Goal: Information Seeking & Learning: Learn about a topic

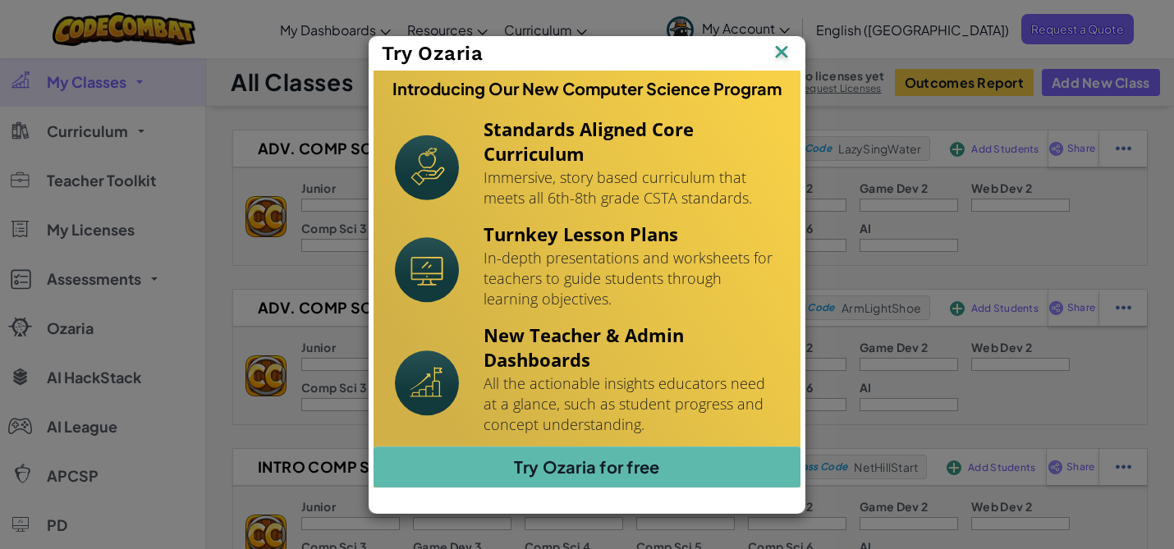
click at [788, 52] on img at bounding box center [781, 53] width 21 height 25
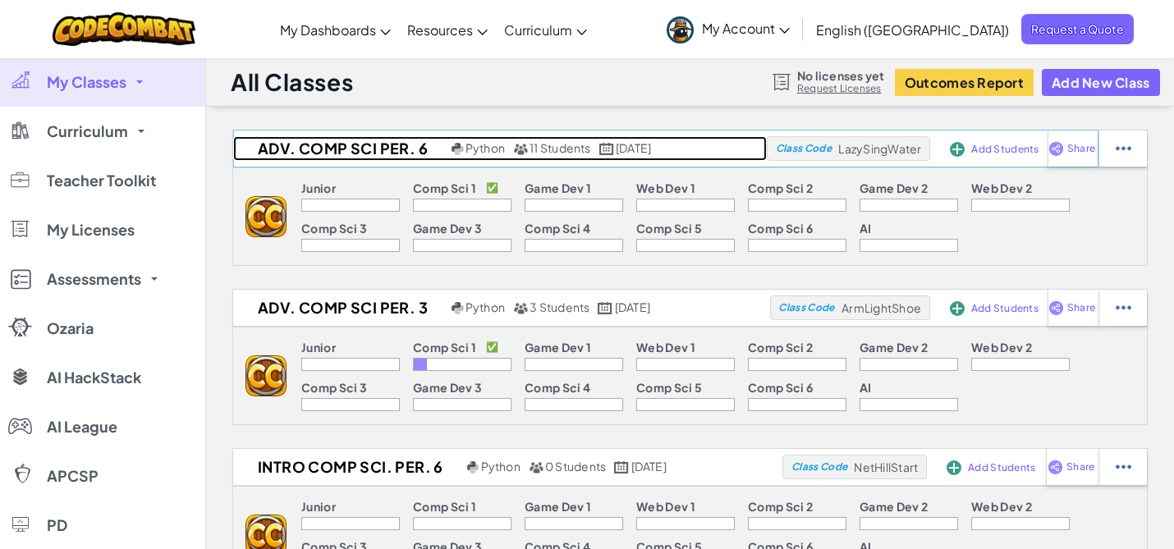
click at [574, 150] on span "11 Students" at bounding box center [561, 147] width 62 height 15
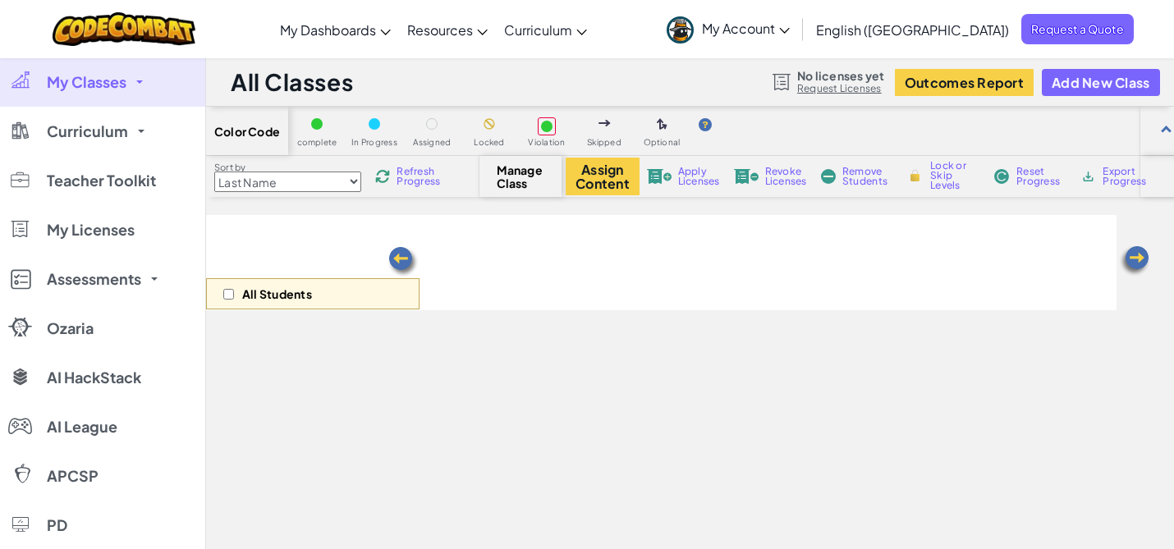
select select "560f1a9f22961295f9427742"
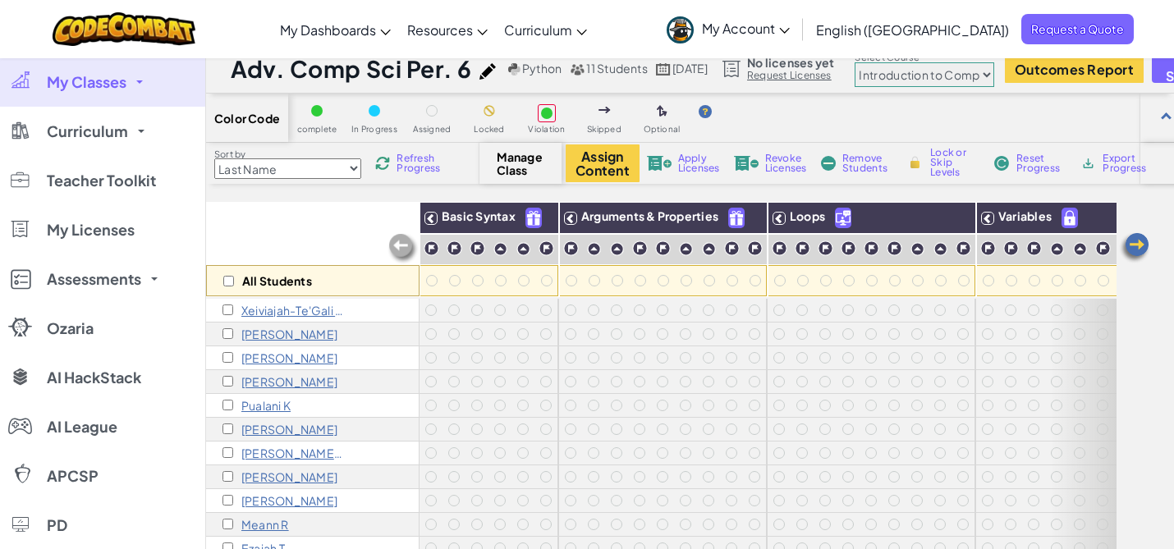
scroll to position [10, 0]
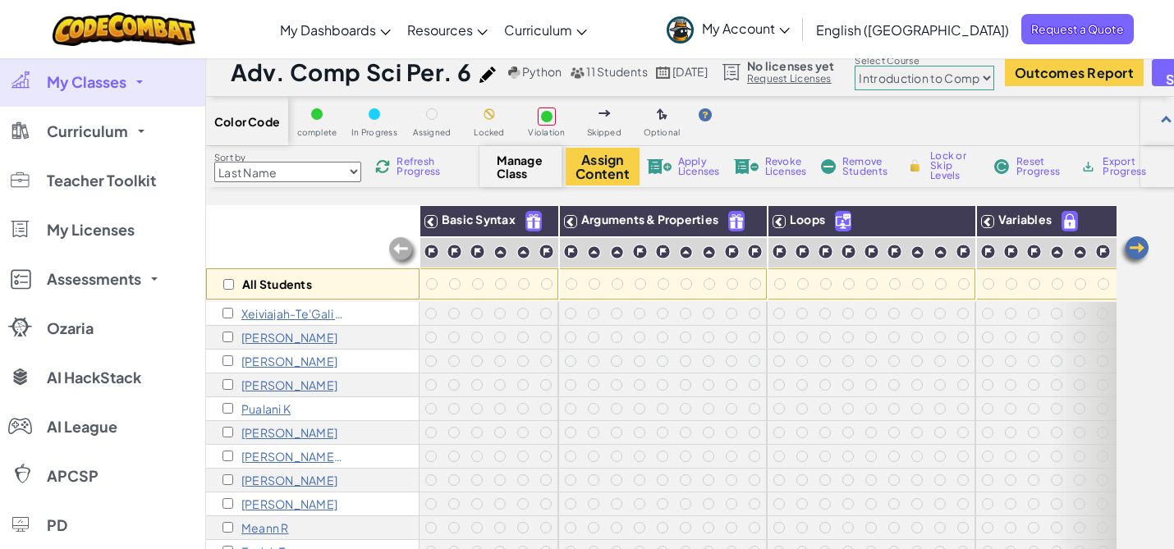
click at [428, 163] on span "Refresh Progress" at bounding box center [422, 167] width 51 height 20
click at [1037, 172] on span "Reset Progress" at bounding box center [1041, 167] width 49 height 20
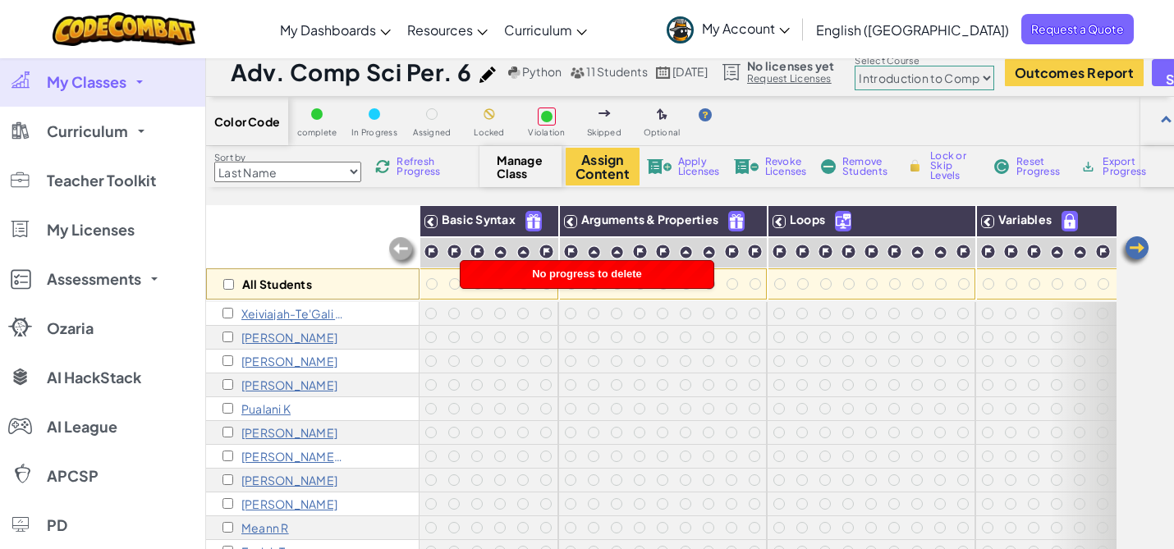
click at [1037, 172] on span "Reset Progress" at bounding box center [1041, 167] width 49 height 20
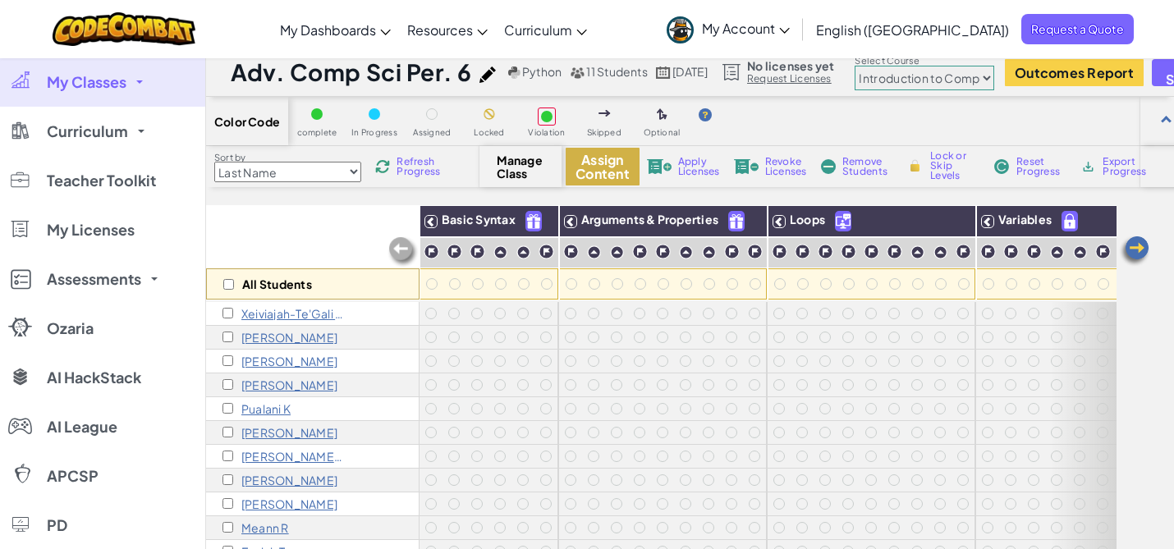
click at [605, 178] on button "Assign Content" at bounding box center [603, 167] width 74 height 38
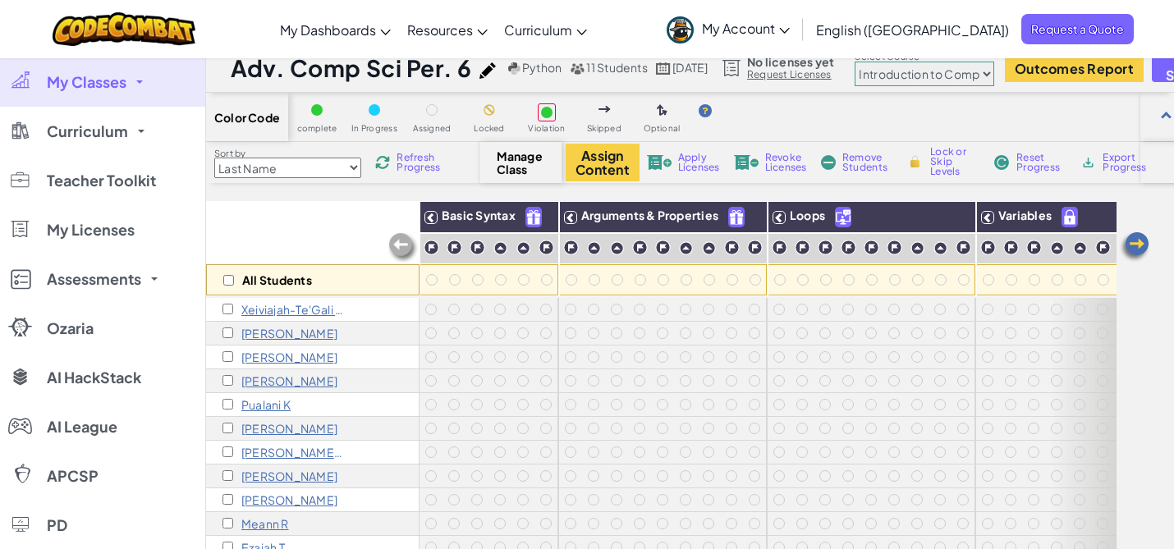
scroll to position [12, 0]
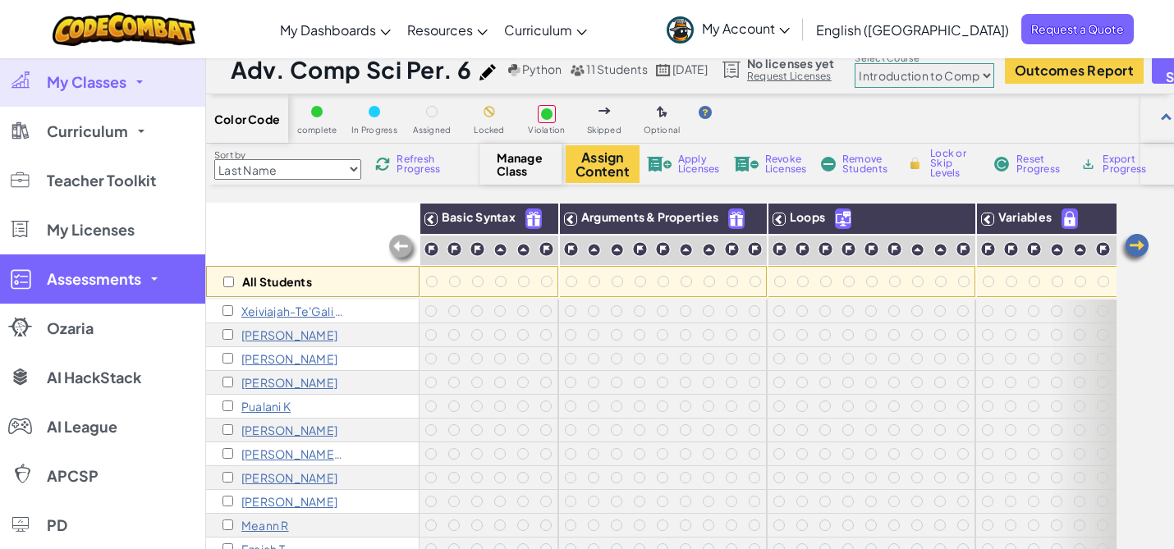
click at [155, 285] on link "Assessments" at bounding box center [102, 279] width 205 height 49
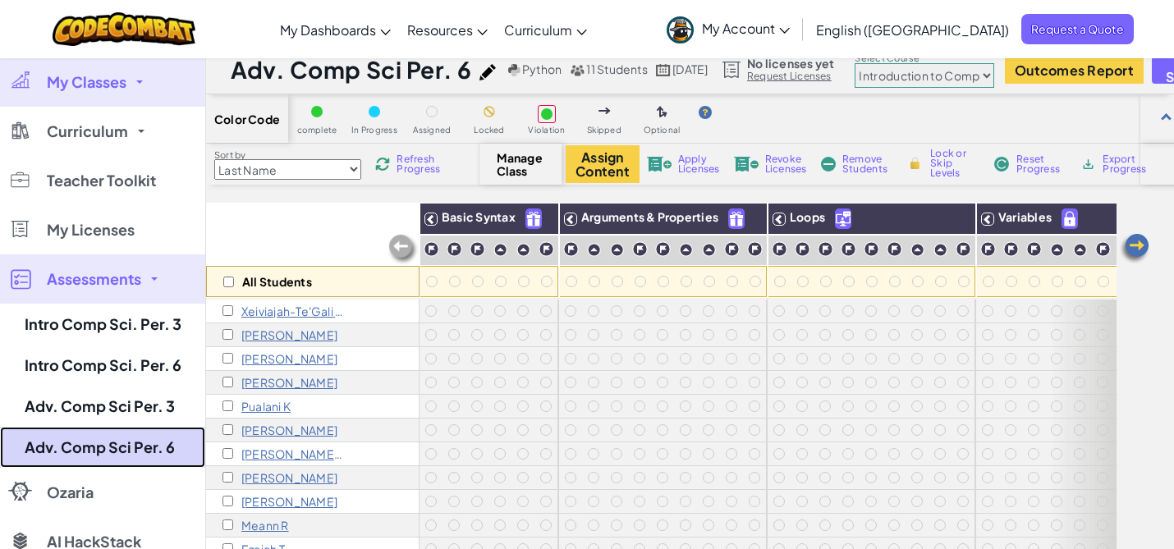
click at [153, 448] on link "Adv. Comp Sci Per. 6" at bounding box center [102, 447] width 205 height 41
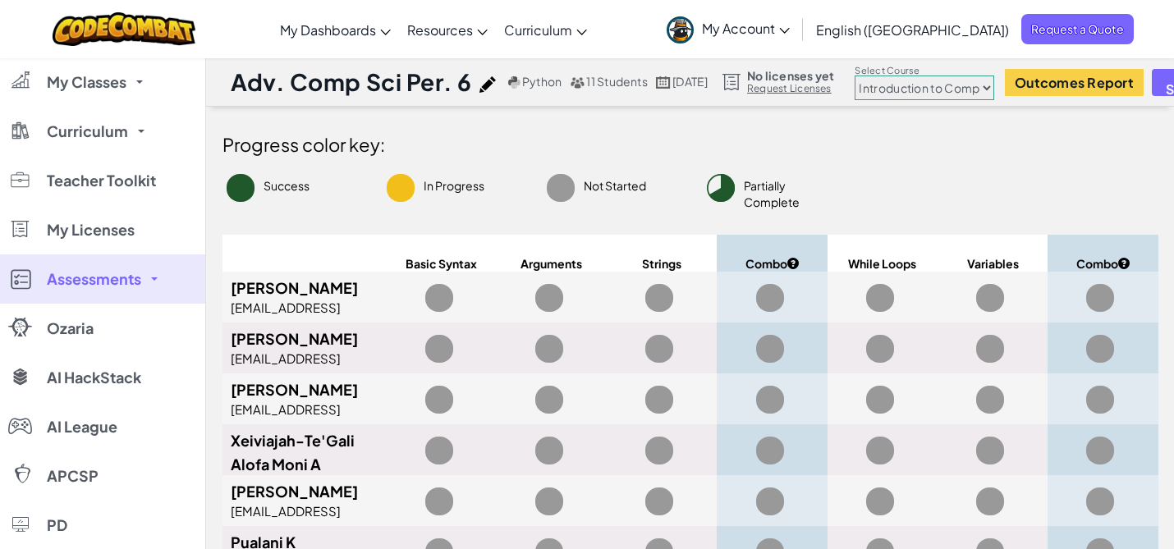
click at [609, 85] on span "11 Students" at bounding box center [617, 81] width 62 height 15
click at [550, 81] on span "Python" at bounding box center [541, 81] width 39 height 15
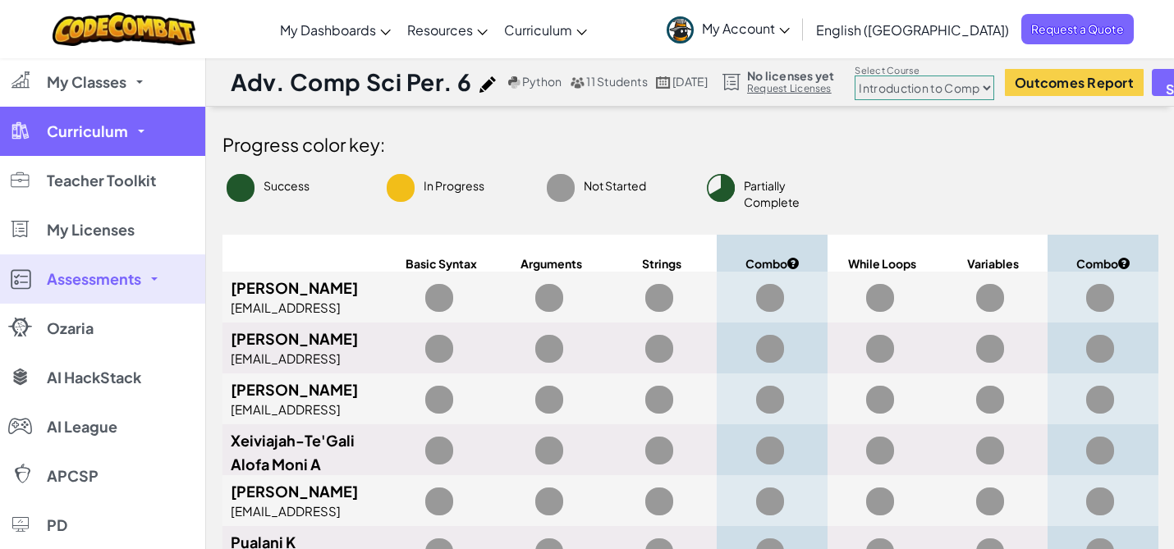
click at [131, 134] on link "Curriculum" at bounding box center [102, 131] width 205 height 49
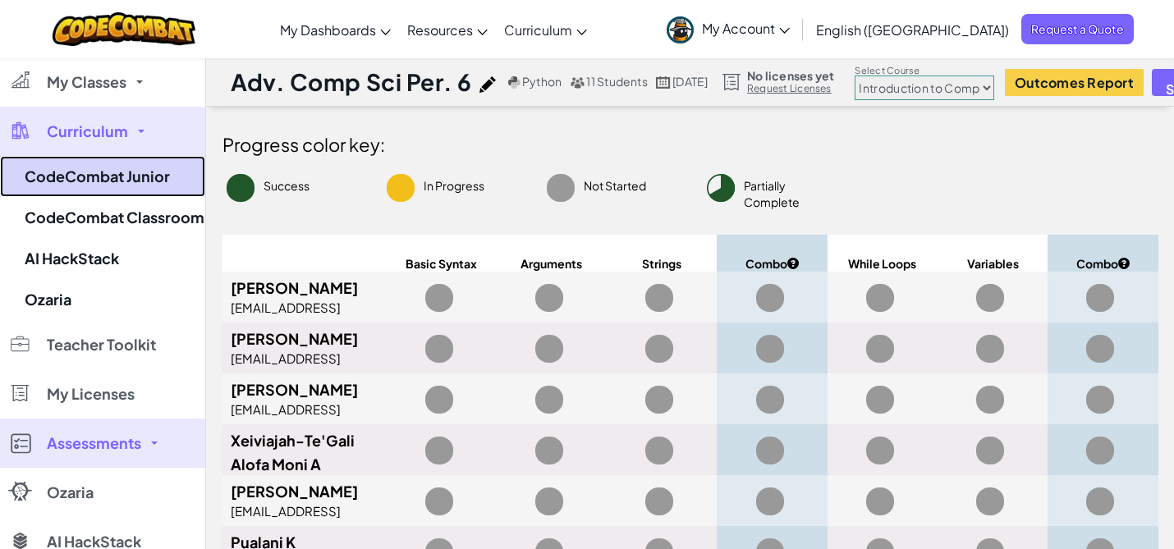
click at [127, 172] on link "CodeCombat Junior" at bounding box center [102, 176] width 205 height 41
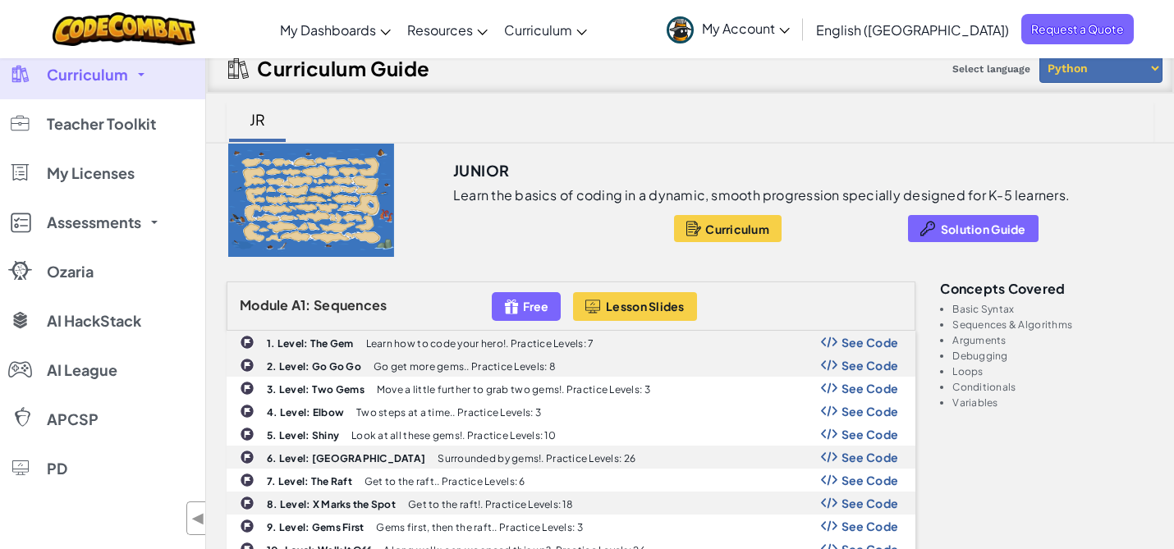
scroll to position [61, 0]
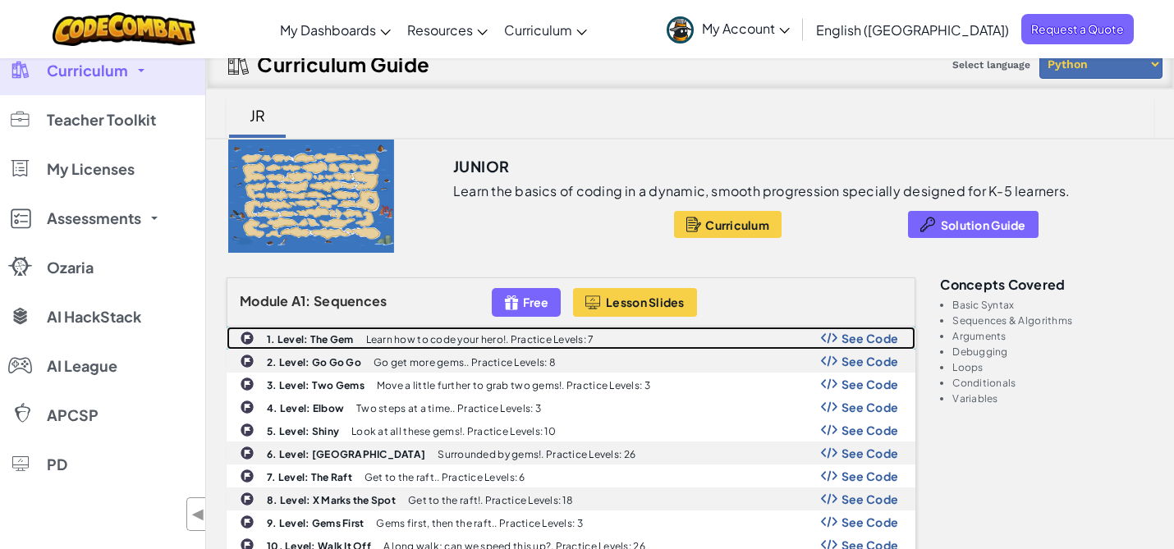
click at [852, 338] on span "See Code" at bounding box center [870, 338] width 57 height 13
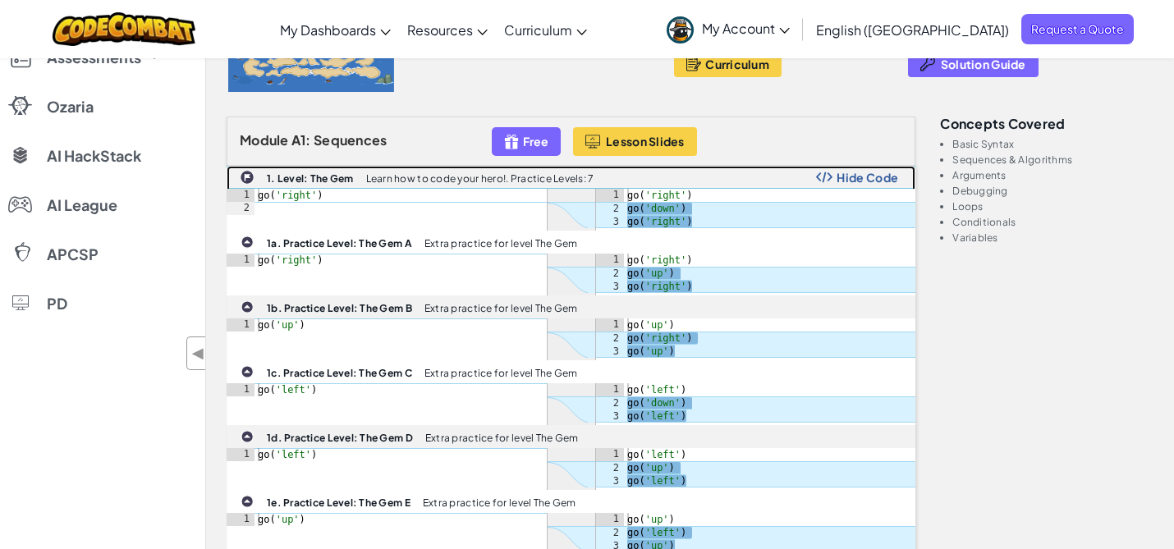
scroll to position [168, 0]
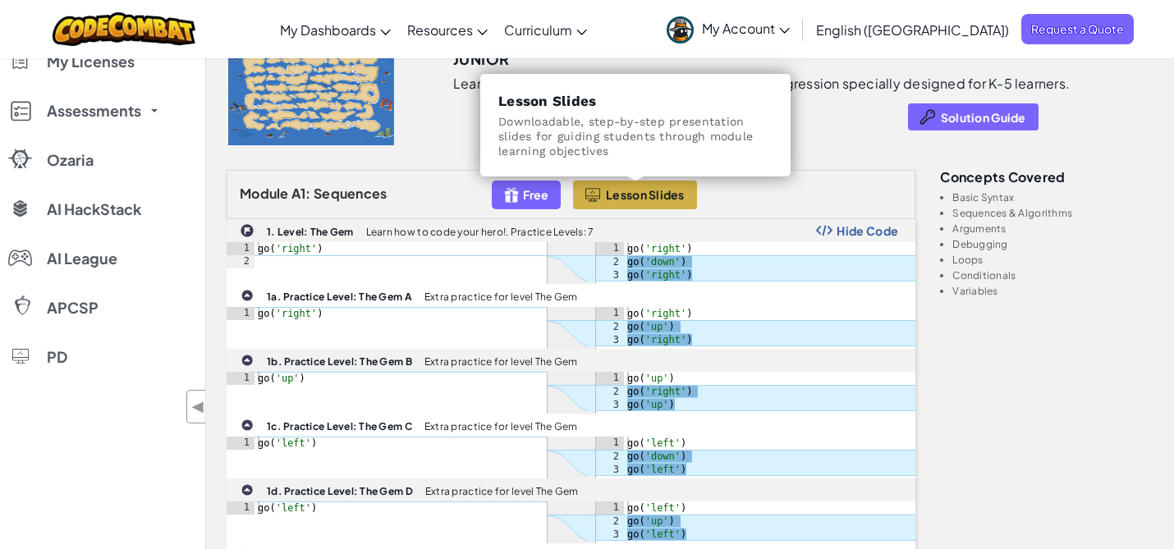
click at [681, 195] on span "Lesson Slides" at bounding box center [645, 194] width 79 height 13
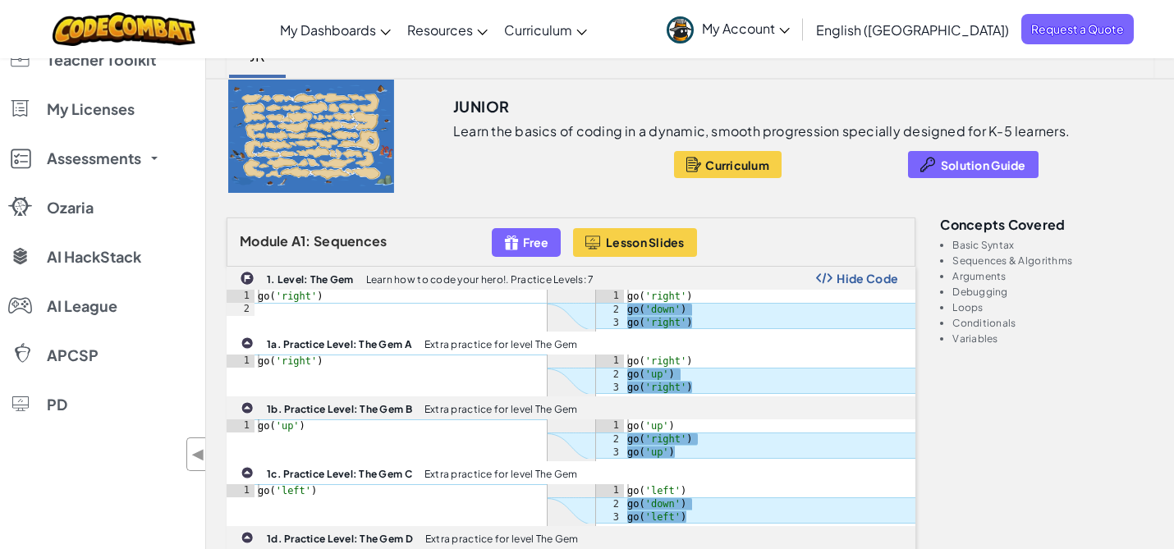
scroll to position [108, 0]
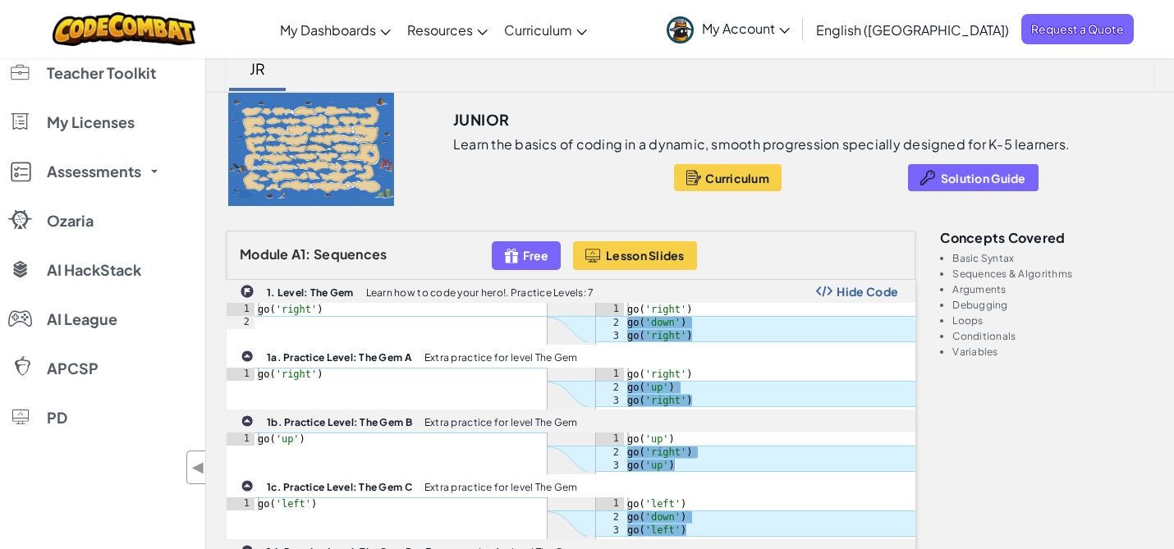
click at [790, 27] on span "My Account" at bounding box center [746, 28] width 88 height 17
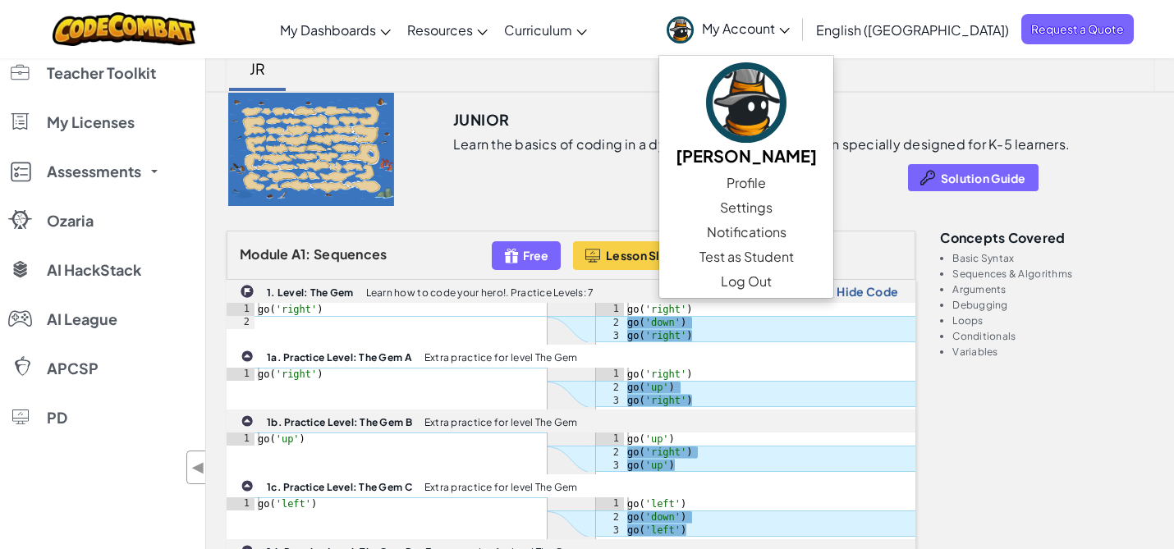
click at [790, 27] on span "My Account" at bounding box center [746, 28] width 88 height 17
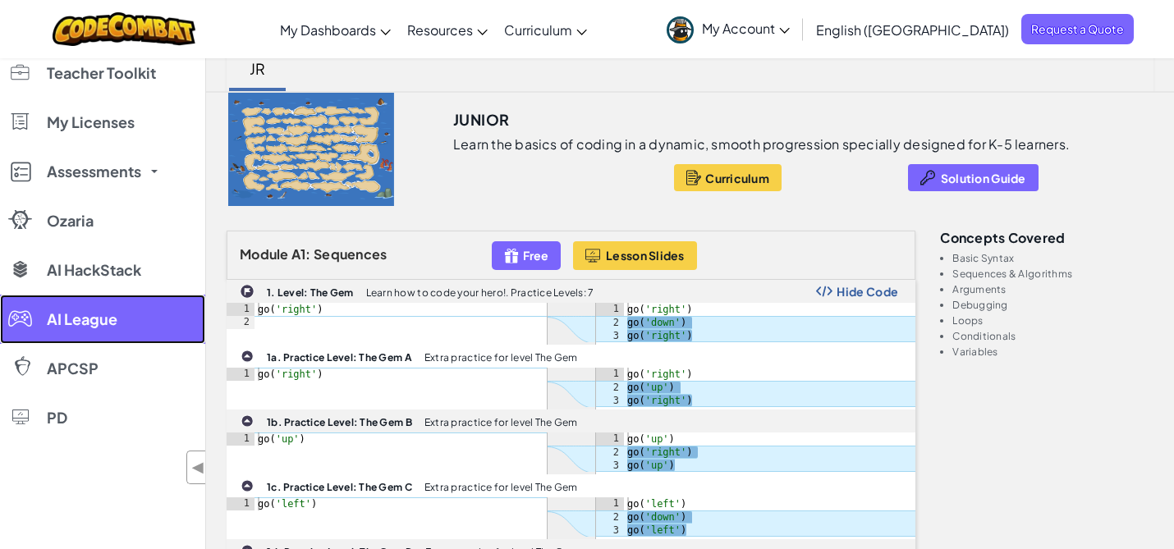
click at [96, 319] on span "AI League" at bounding box center [82, 319] width 71 height 15
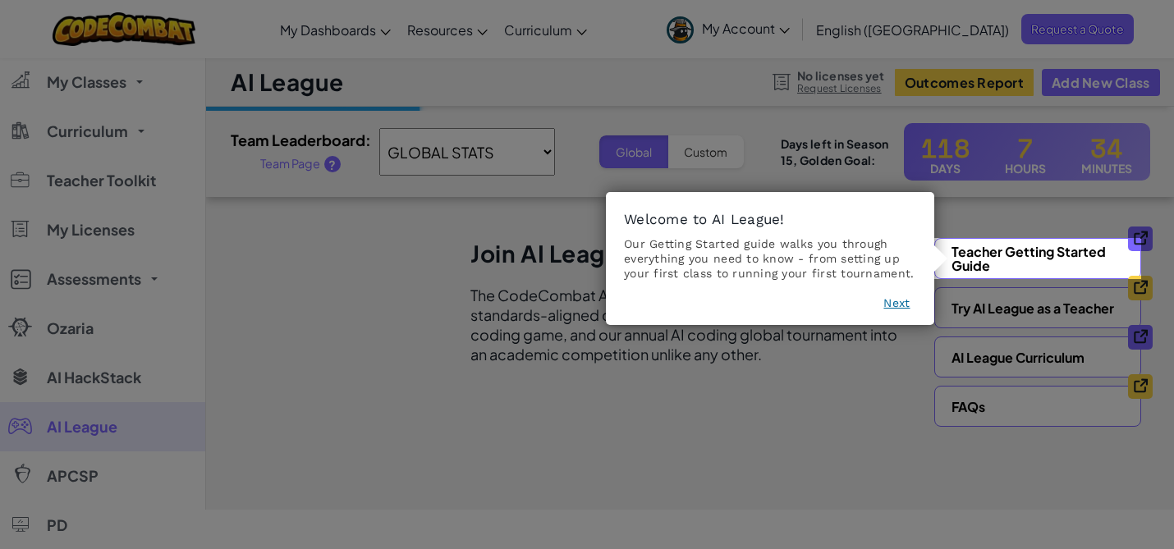
click at [885, 296] on button "Next" at bounding box center [897, 303] width 26 height 16
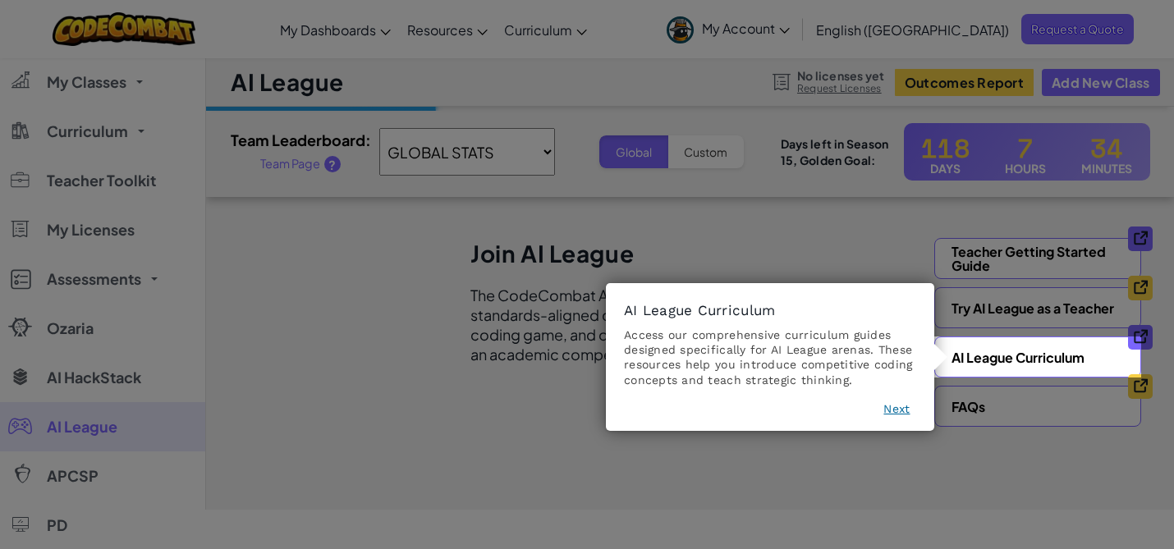
click at [897, 418] on footer "Next" at bounding box center [770, 412] width 292 height 23
click at [899, 409] on button "Next" at bounding box center [897, 409] width 26 height 16
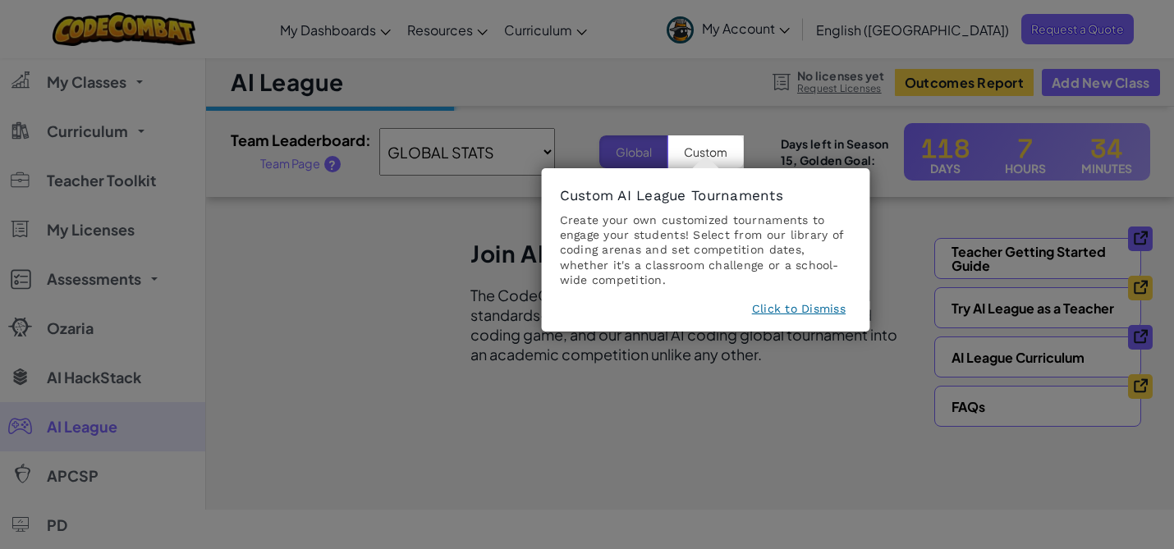
click at [837, 313] on button "Click to Dismiss" at bounding box center [799, 309] width 94 height 16
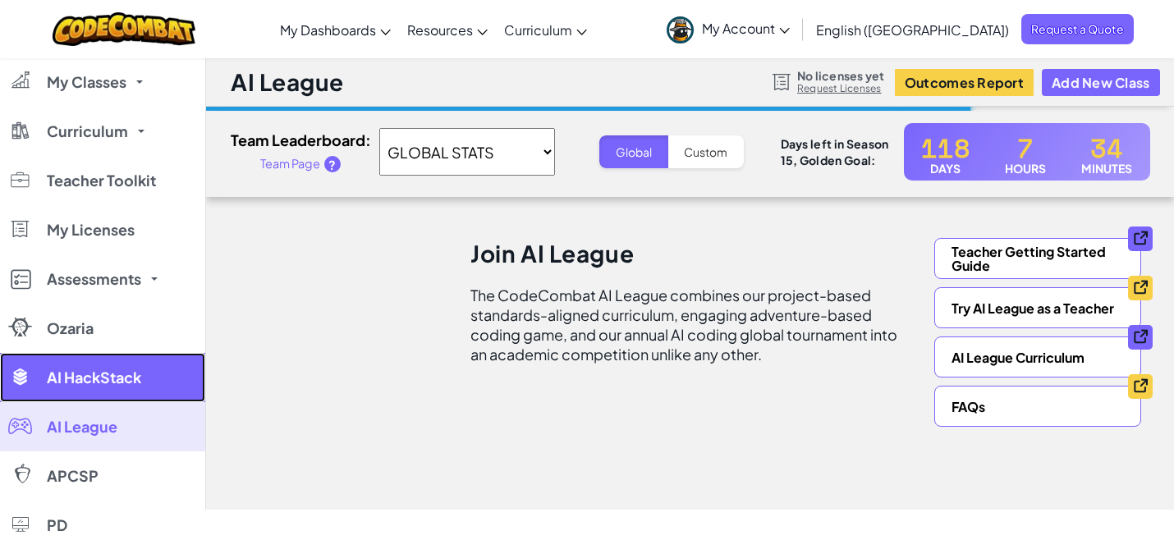
click at [117, 384] on span "AI HackStack" at bounding box center [94, 377] width 94 height 15
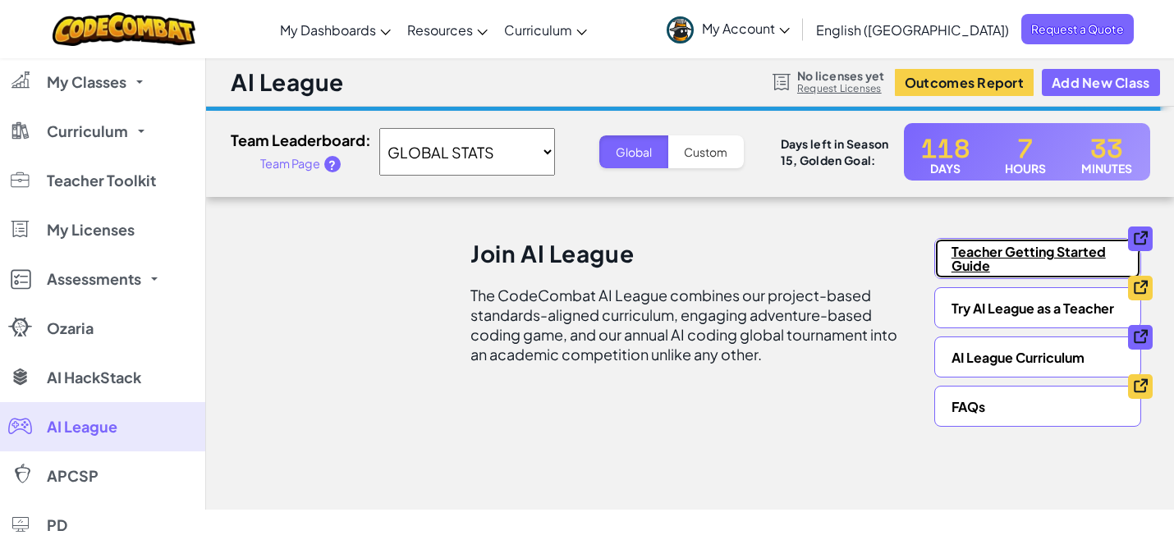
click at [979, 250] on link "Teacher Getting Started Guide" at bounding box center [1038, 258] width 207 height 41
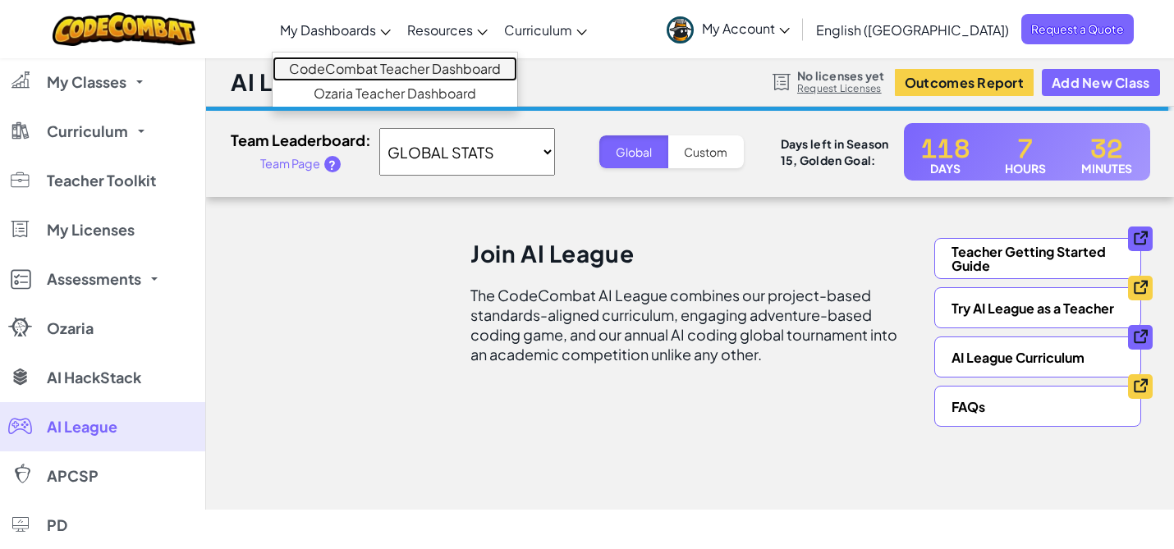
click at [435, 66] on link "CodeCombat Teacher Dashboard" at bounding box center [395, 69] width 245 height 25
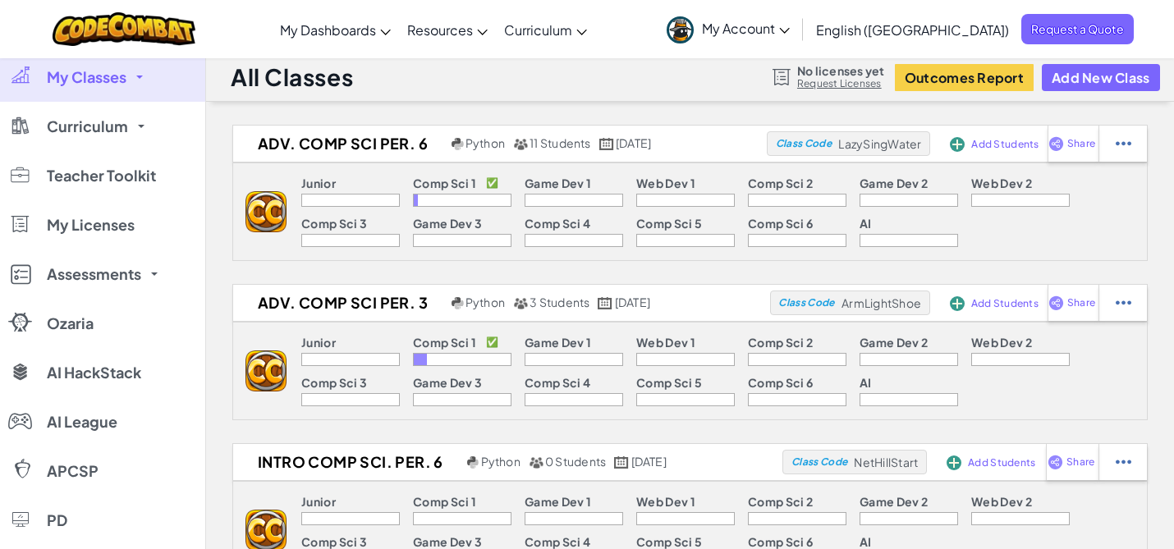
scroll to position [2, 0]
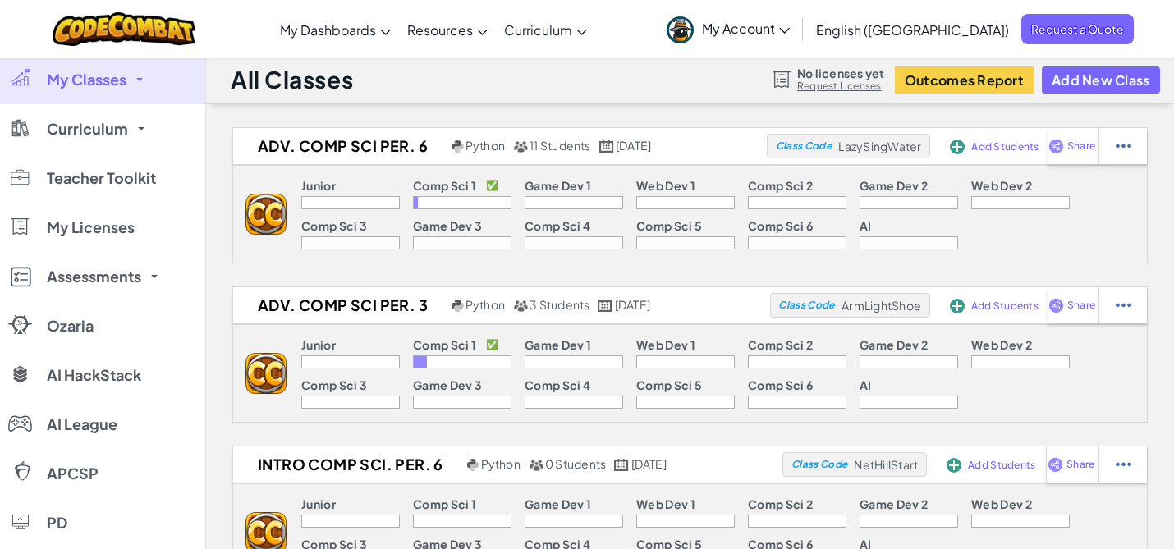
click at [271, 222] on img at bounding box center [266, 214] width 41 height 41
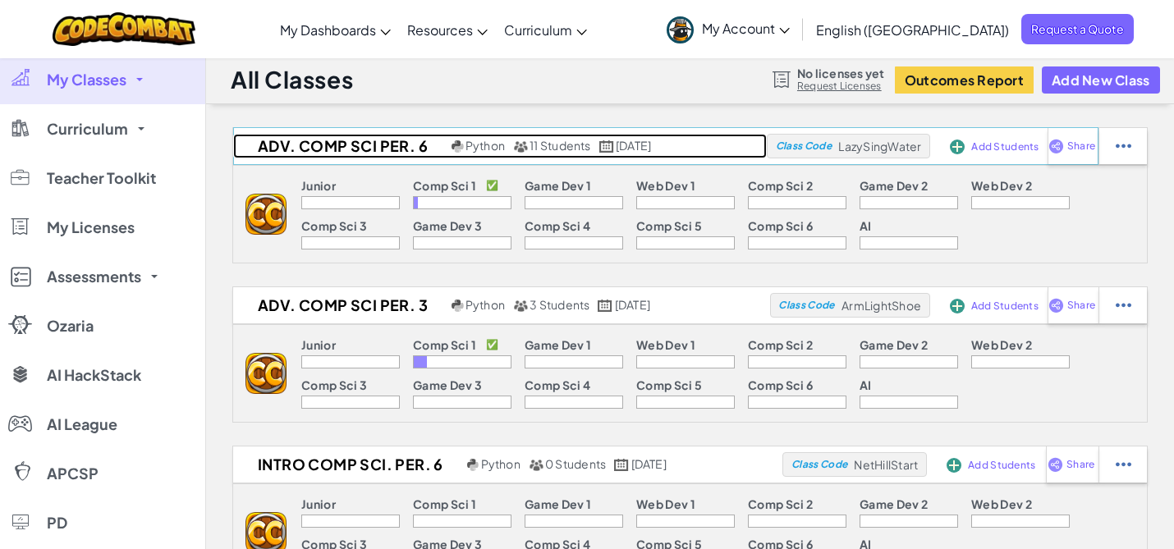
click at [352, 146] on h2 "Adv. Comp Sci Per. 6" at bounding box center [340, 146] width 214 height 25
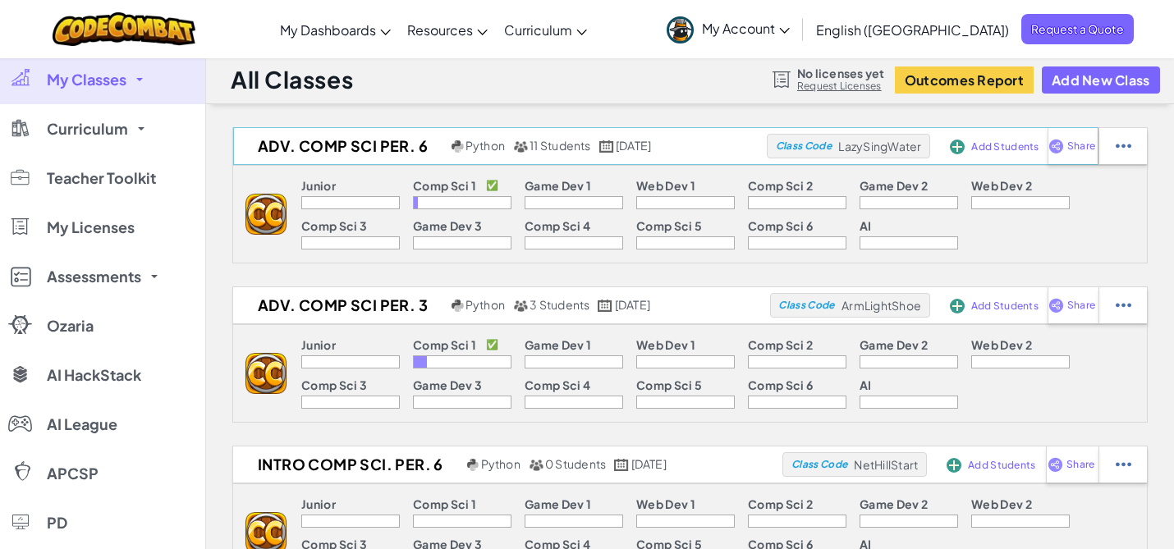
select select "560f1a9f22961295f9427742"
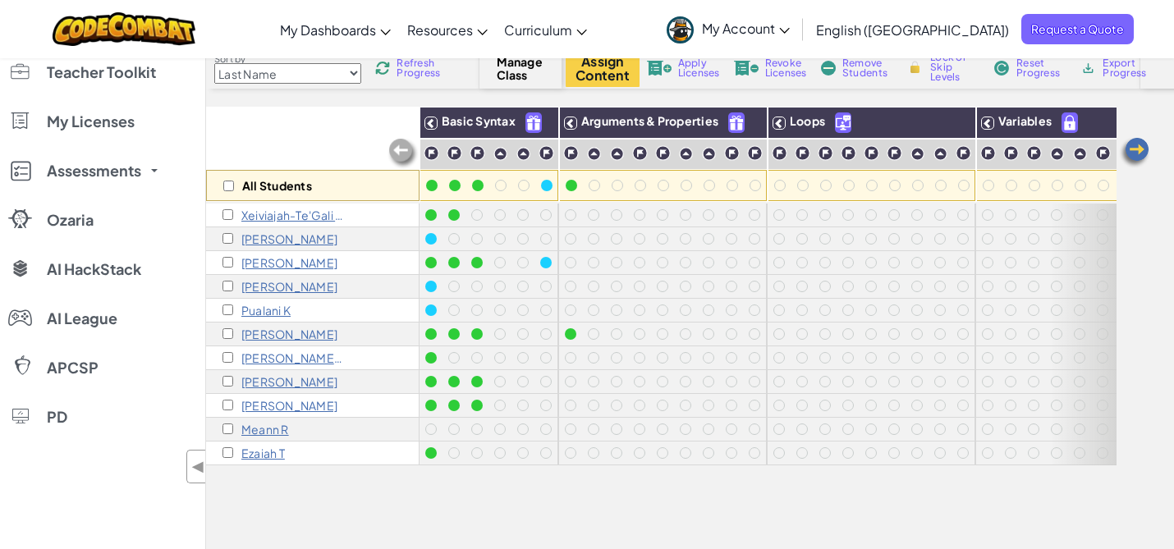
scroll to position [110, 0]
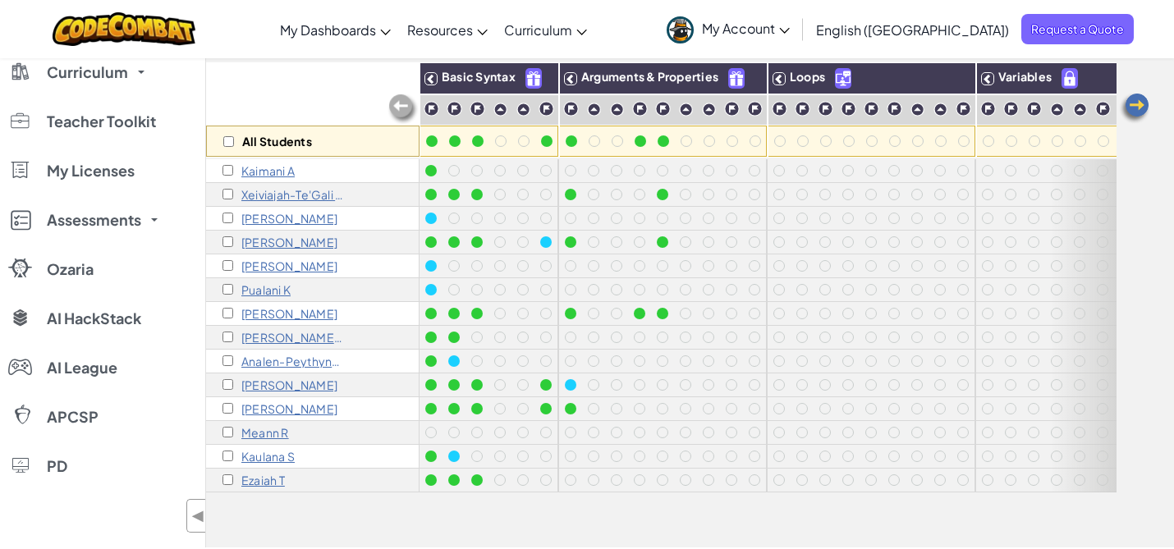
scroll to position [151, 0]
